Goal: Task Accomplishment & Management: Complete application form

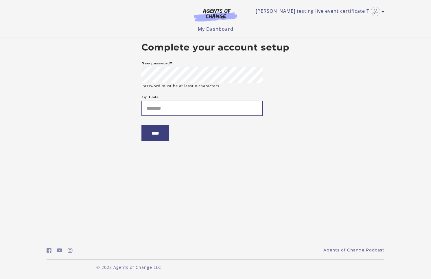
click at [155, 111] on input "Zip Code" at bounding box center [203, 107] width 122 height 15
type input "*****"
click at [149, 135] on input "****" at bounding box center [156, 133] width 28 height 16
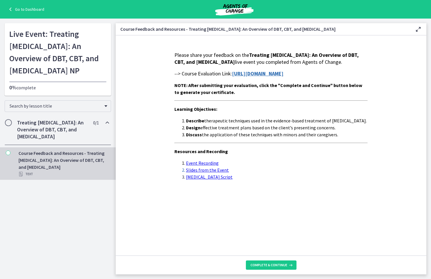
click at [246, 77] on strong "[URL][DOMAIN_NAME]" at bounding box center [258, 73] width 52 height 7
click at [265, 77] on strong "[URL][DOMAIN_NAME]" at bounding box center [258, 73] width 52 height 7
click at [208, 166] on link "Event Recording" at bounding box center [202, 163] width 33 height 6
click at [205, 173] on link "Slides from the Event" at bounding box center [207, 170] width 43 height 6
click at [233, 180] on link "Progressive Muscle Relaxation Script" at bounding box center [209, 177] width 47 height 6
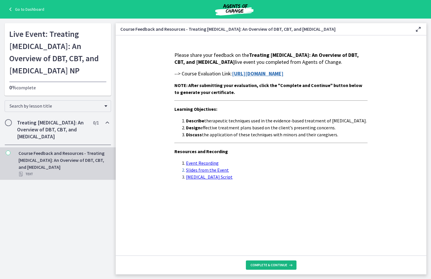
click at [266, 266] on span "Complete & continue" at bounding box center [269, 264] width 37 height 5
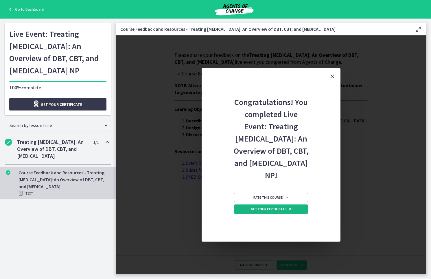
click at [260, 213] on link "Get your certificate" at bounding box center [271, 208] width 74 height 9
click at [172, 78] on div "Congratulations! You completed Live Event: Treating Anxiety Disorders: An Overv…" at bounding box center [271, 154] width 311 height 239
